Goal: Find specific page/section: Find specific page/section

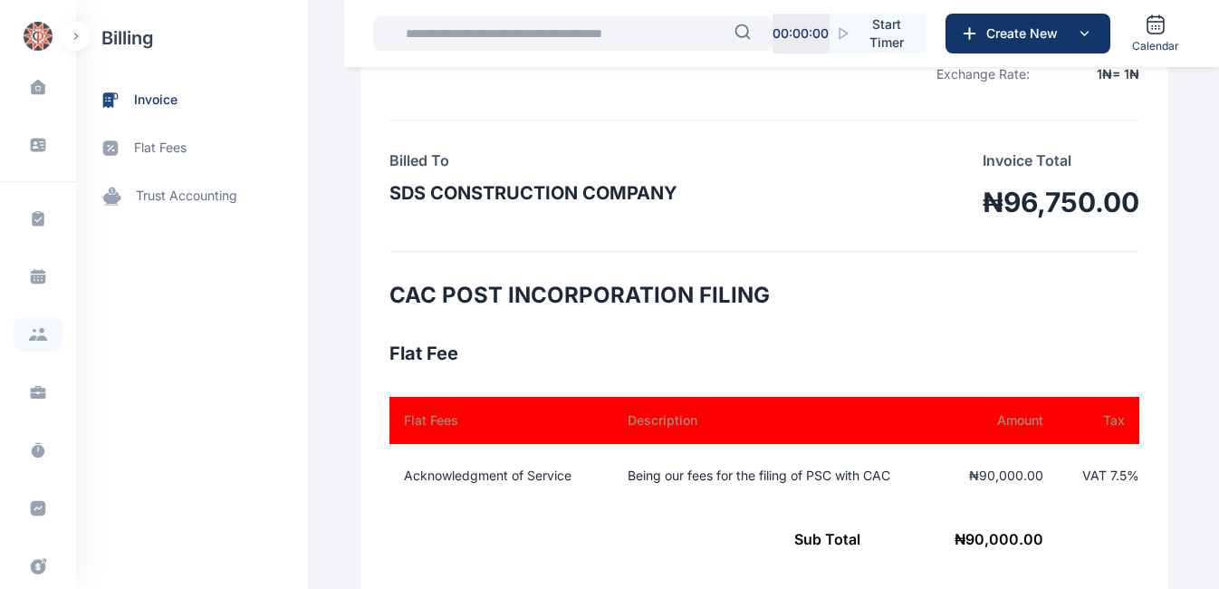
scroll to position [409, 0]
click at [506, 32] on input "text" at bounding box center [565, 33] width 340 height 36
click at [743, 33] on icon "button" at bounding box center [742, 32] width 16 height 16
click at [691, 36] on input "text" at bounding box center [565, 33] width 340 height 36
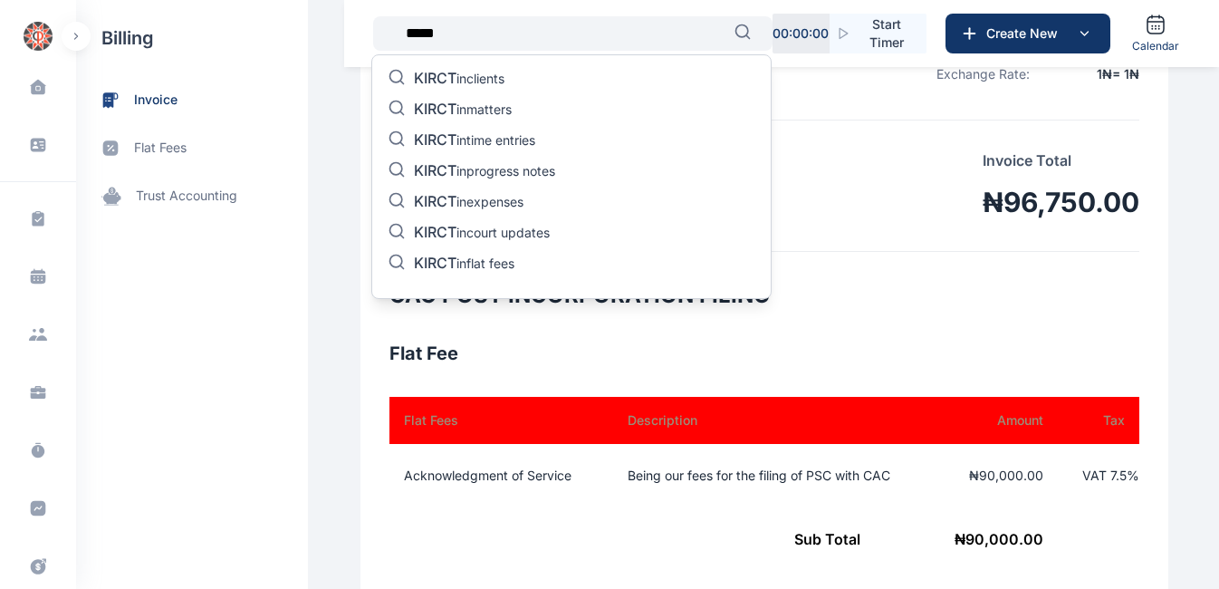
click at [538, 72] on div "KIRCT in clients KIRCT in matters KIRCT in time entries KIRCT in progress notes…" at bounding box center [571, 176] width 400 height 245
click at [698, 28] on input "*****" at bounding box center [565, 33] width 340 height 36
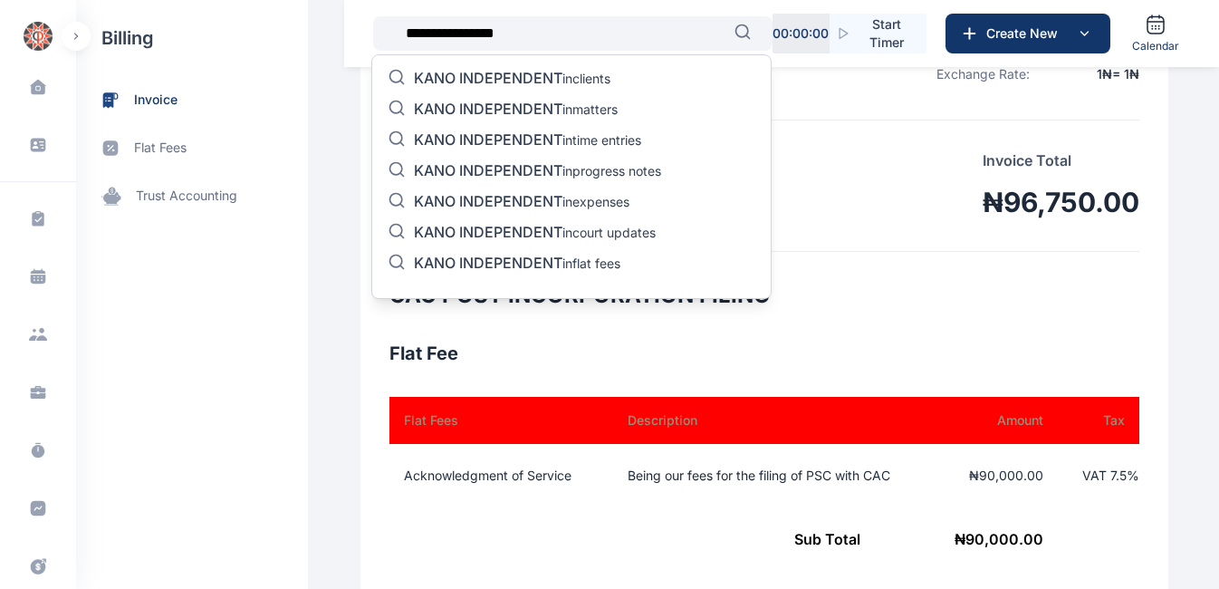
type input "**********"
click at [504, 75] on span "KANO INDEPENDENT" at bounding box center [488, 78] width 149 height 18
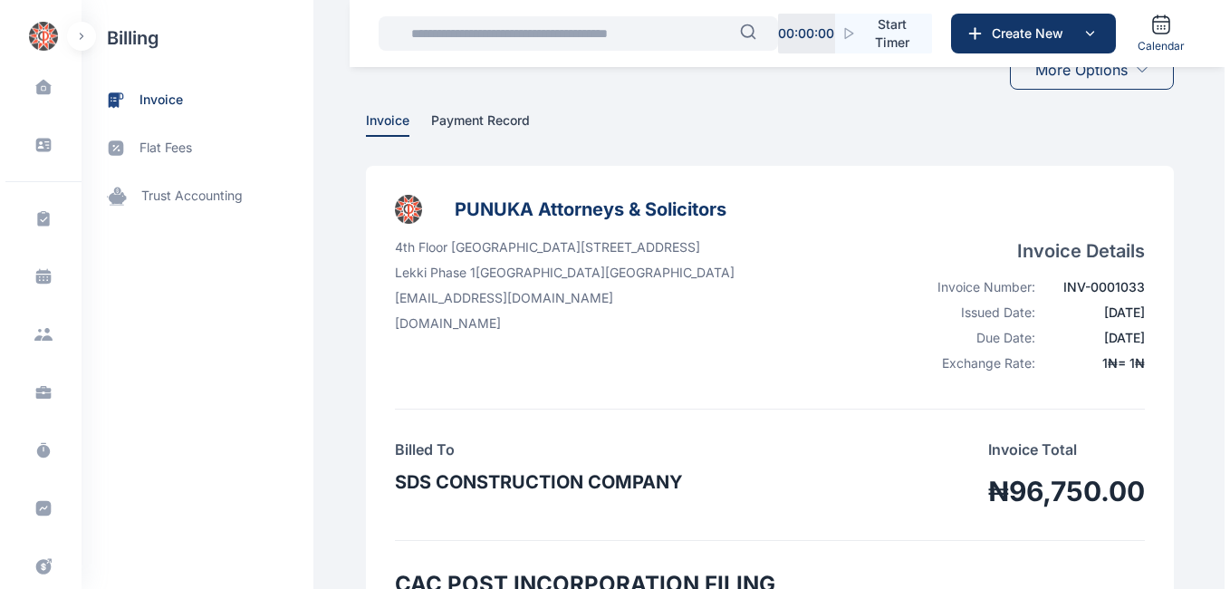
scroll to position [0, 0]
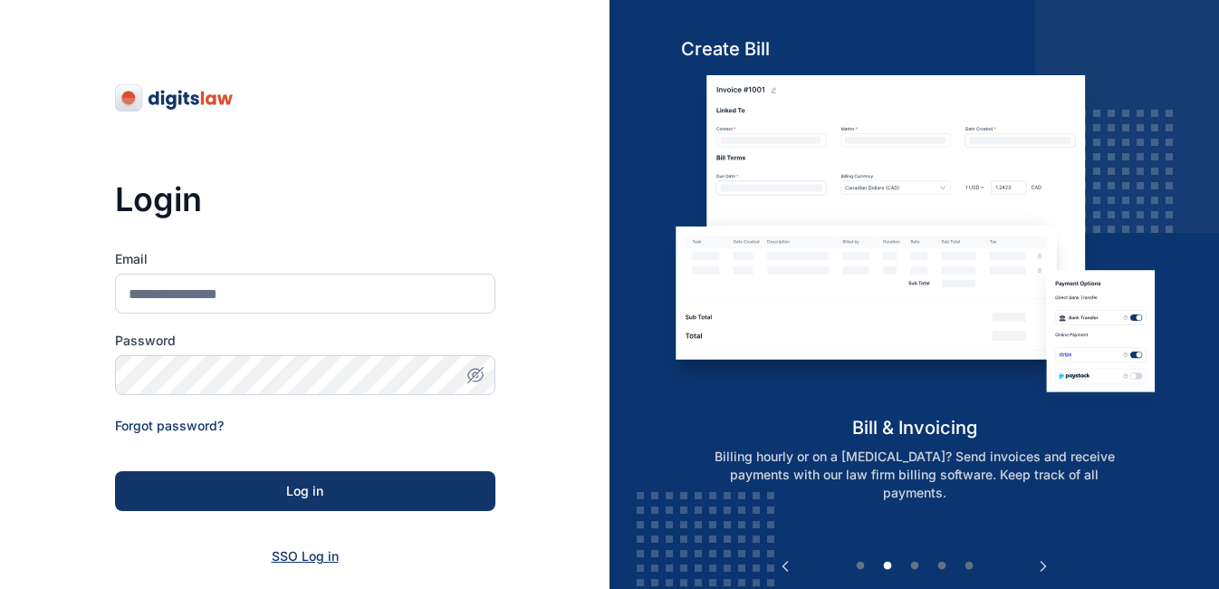
click at [311, 558] on span "SSO Log in" at bounding box center [305, 555] width 67 height 15
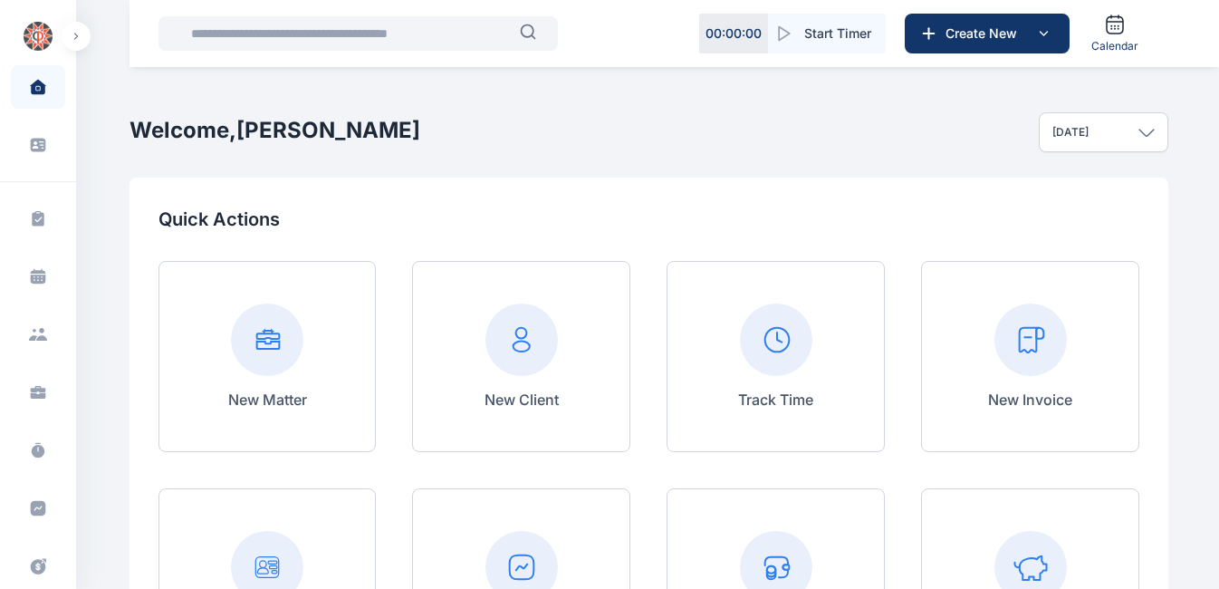
click at [292, 34] on input "text" at bounding box center [350, 33] width 340 height 36
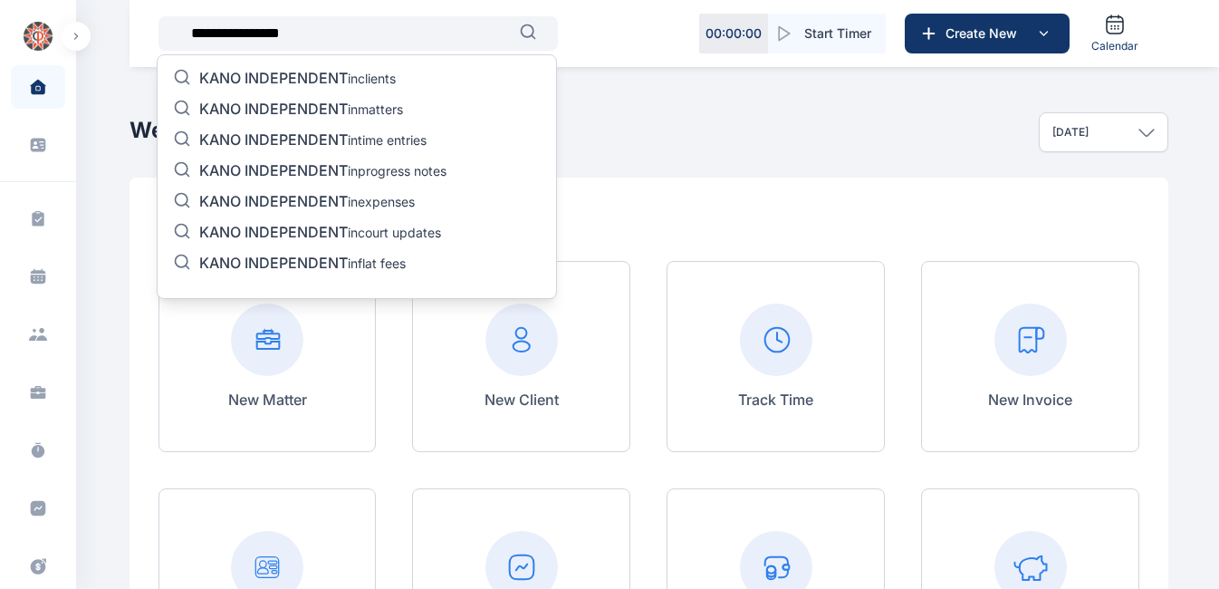
type input "**********"
click at [348, 85] on p "KANO INDEPENDENT in clients" at bounding box center [297, 80] width 197 height 22
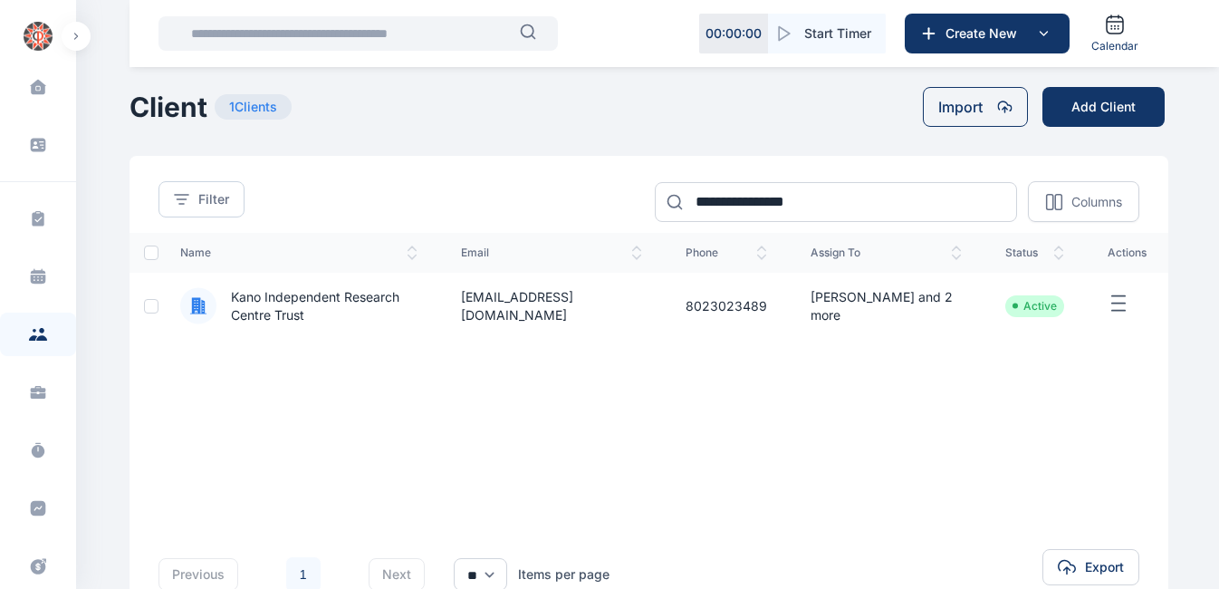
click at [1122, 299] on icon "button" at bounding box center [1119, 304] width 22 height 23
click at [921, 302] on td "[PERSON_NAME] and 2 more" at bounding box center [886, 306] width 195 height 66
click at [349, 297] on span "Kano Independent Research Centre Trust" at bounding box center [316, 306] width 201 height 36
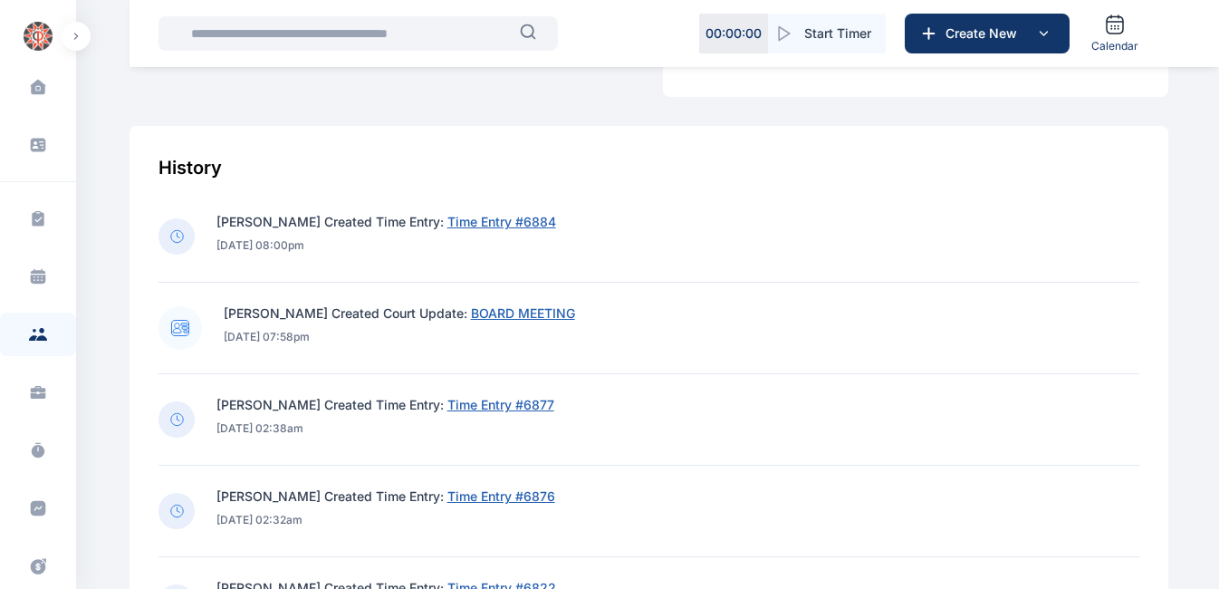
scroll to position [711, 0]
click at [523, 316] on span "BOARD MEETING" at bounding box center [523, 311] width 104 height 15
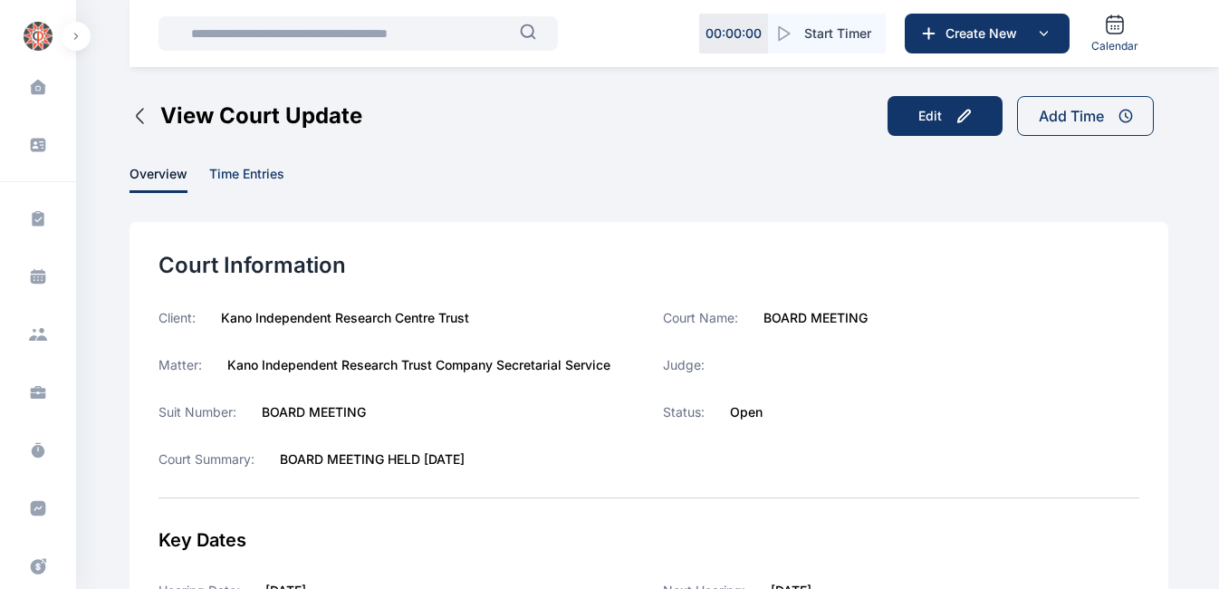
click at [258, 172] on span "time entries" at bounding box center [246, 179] width 75 height 28
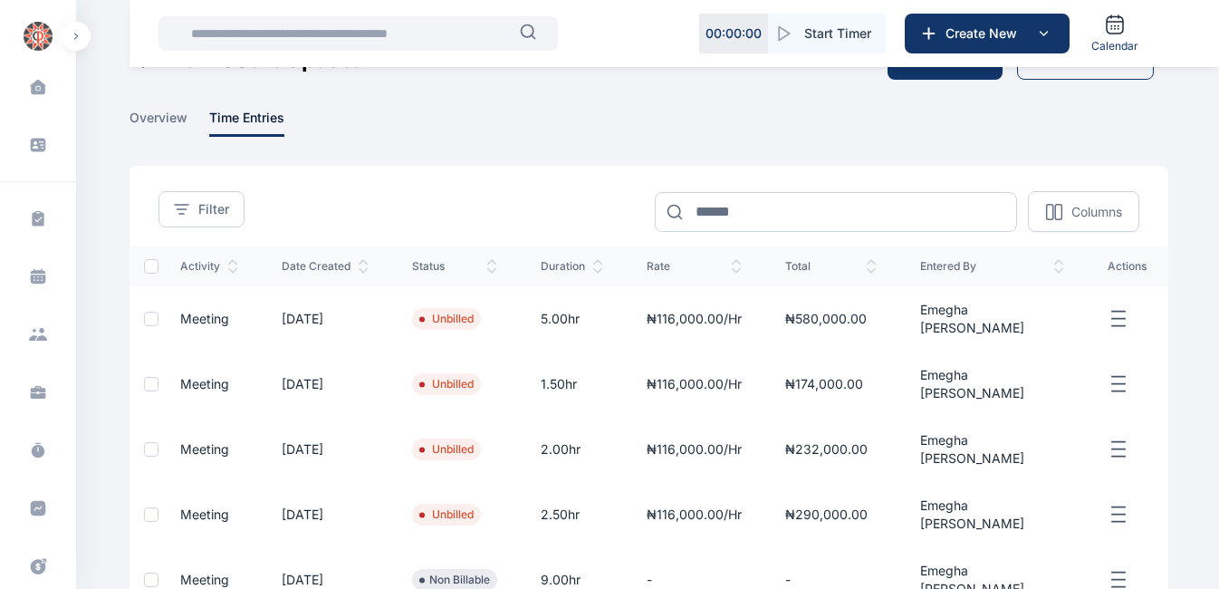
scroll to position [57, 0]
